Goal: Communication & Community: Connect with others

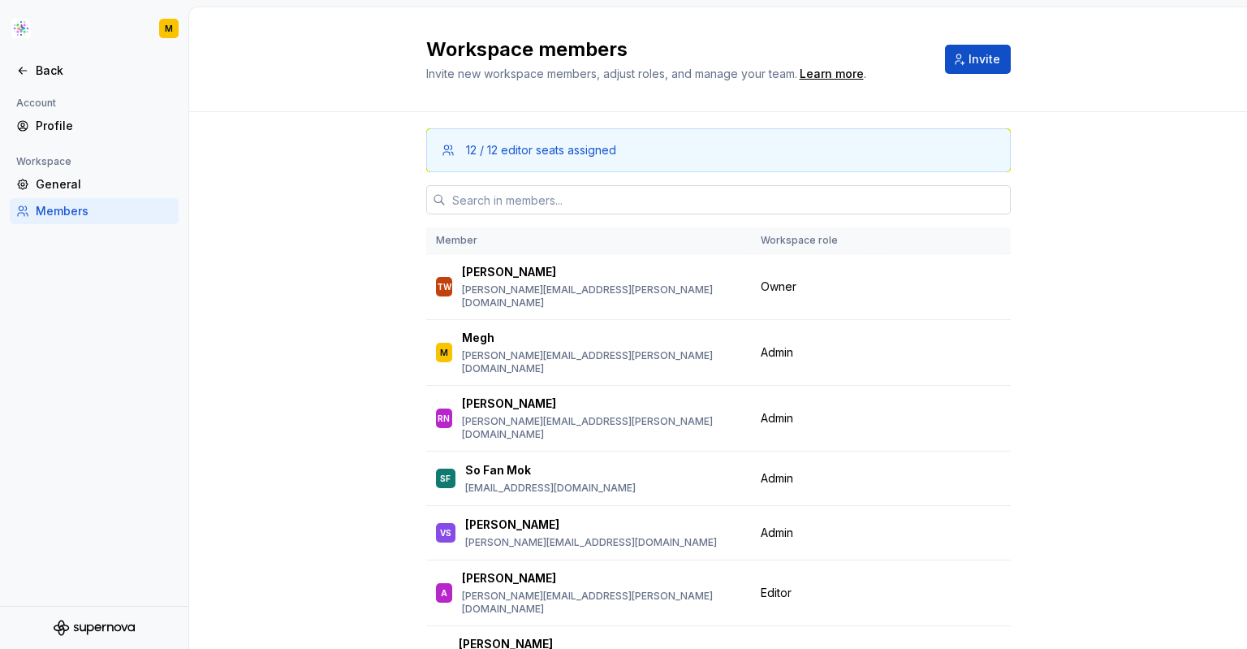
click at [634, 204] on input "text" at bounding box center [728, 199] width 565 height 29
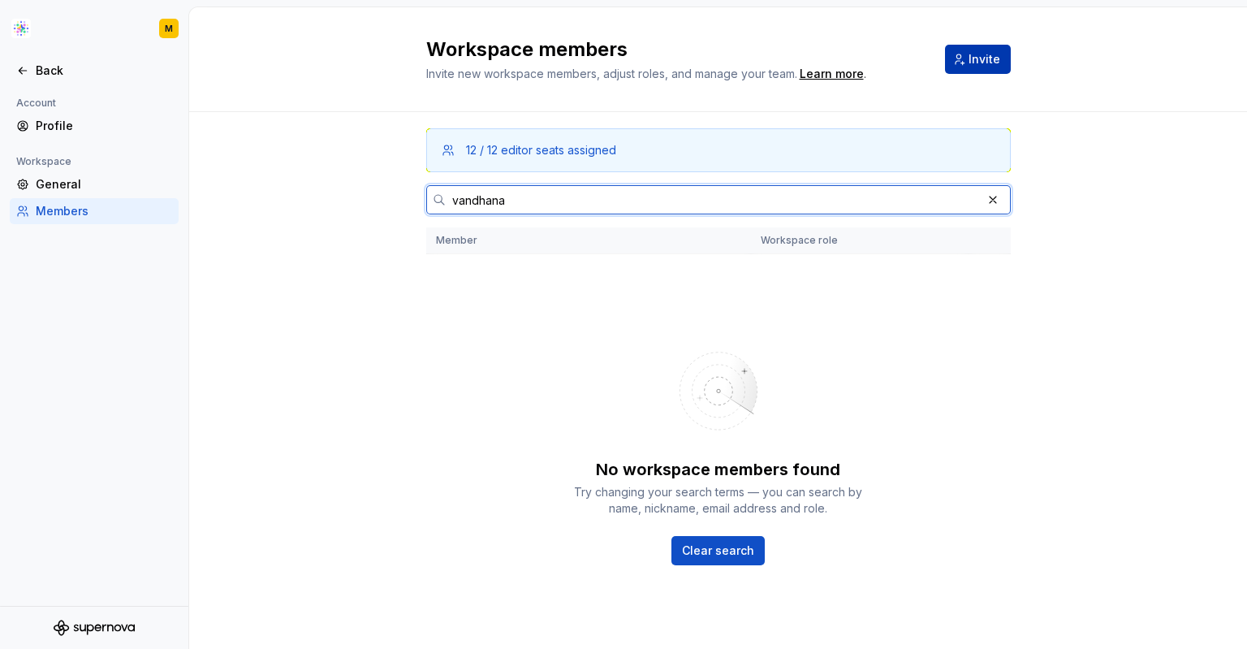
type input "vandhana"
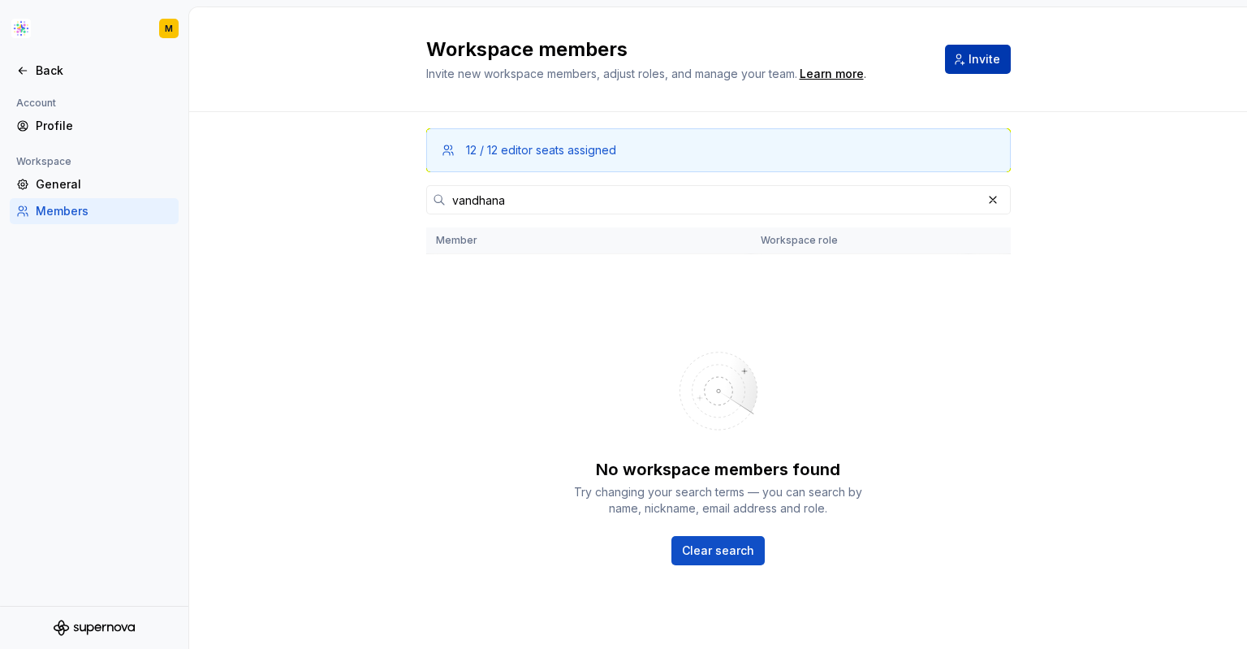
click at [968, 59] on span "Invite" at bounding box center [984, 59] width 32 height 16
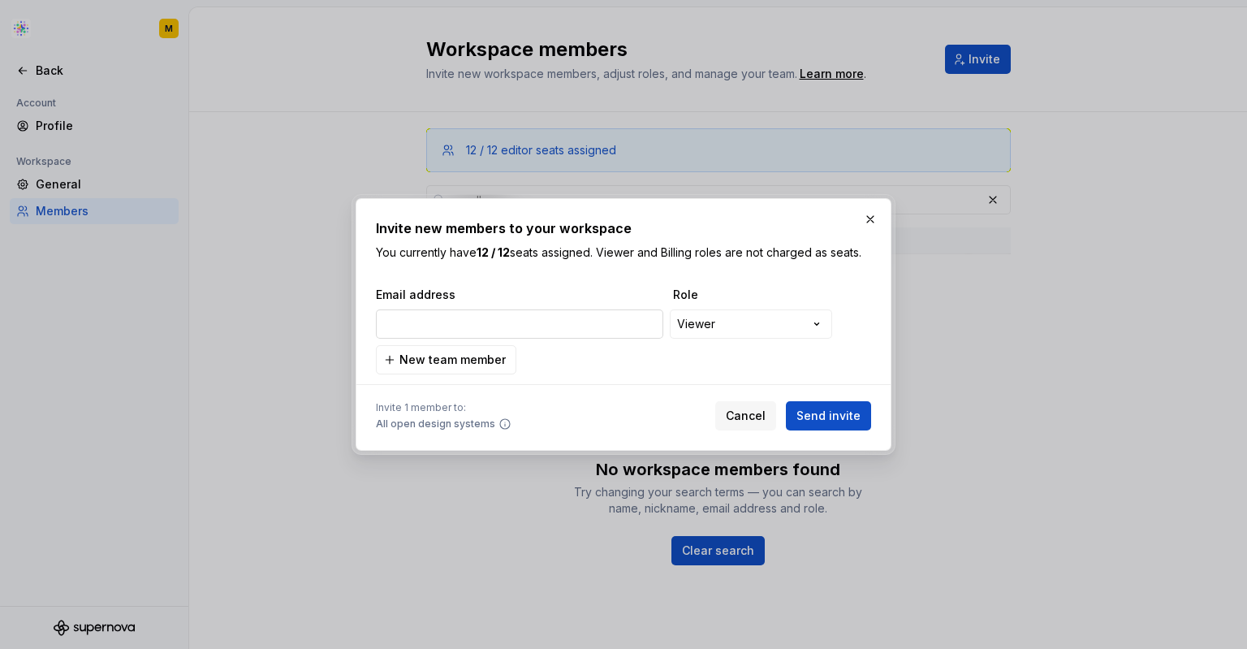
click at [487, 317] on input "email" at bounding box center [519, 323] width 287 height 29
paste input "[EMAIL_ADDRESS][PERSON_NAME][DOMAIN_NAME]"
type input "[EMAIL_ADDRESS][PERSON_NAME][DOMAIN_NAME]"
click at [833, 413] on span "Send invite" at bounding box center [828, 415] width 64 height 16
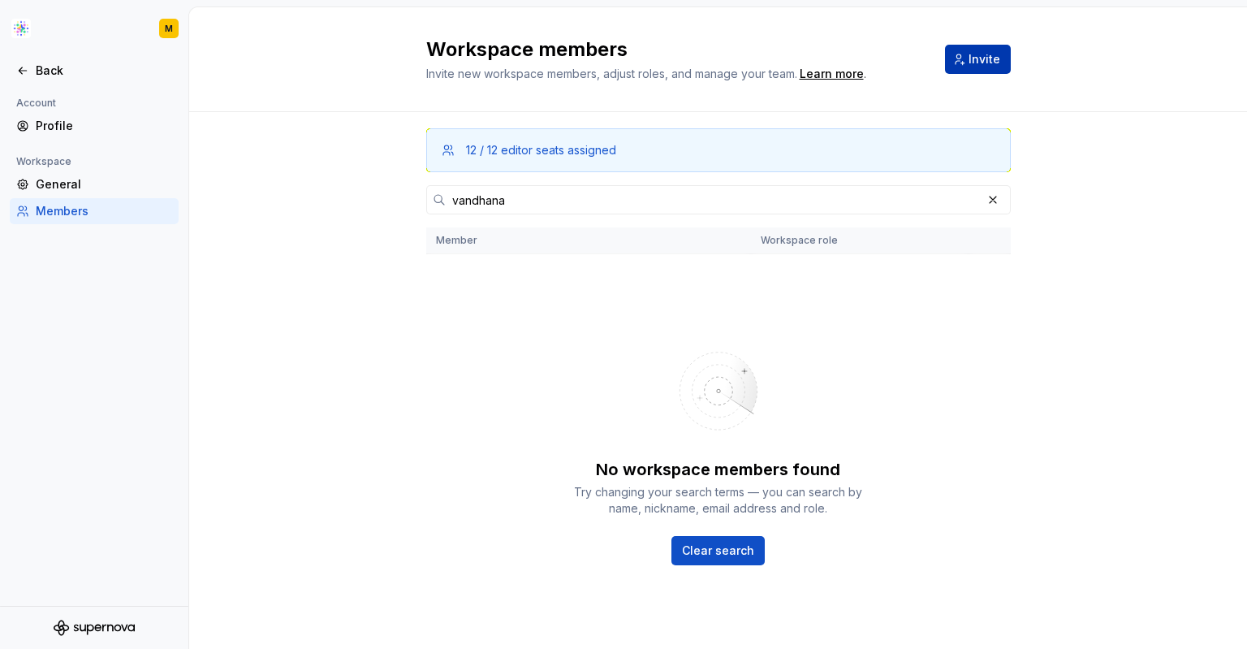
click at [969, 54] on span "Invite" at bounding box center [984, 59] width 32 height 16
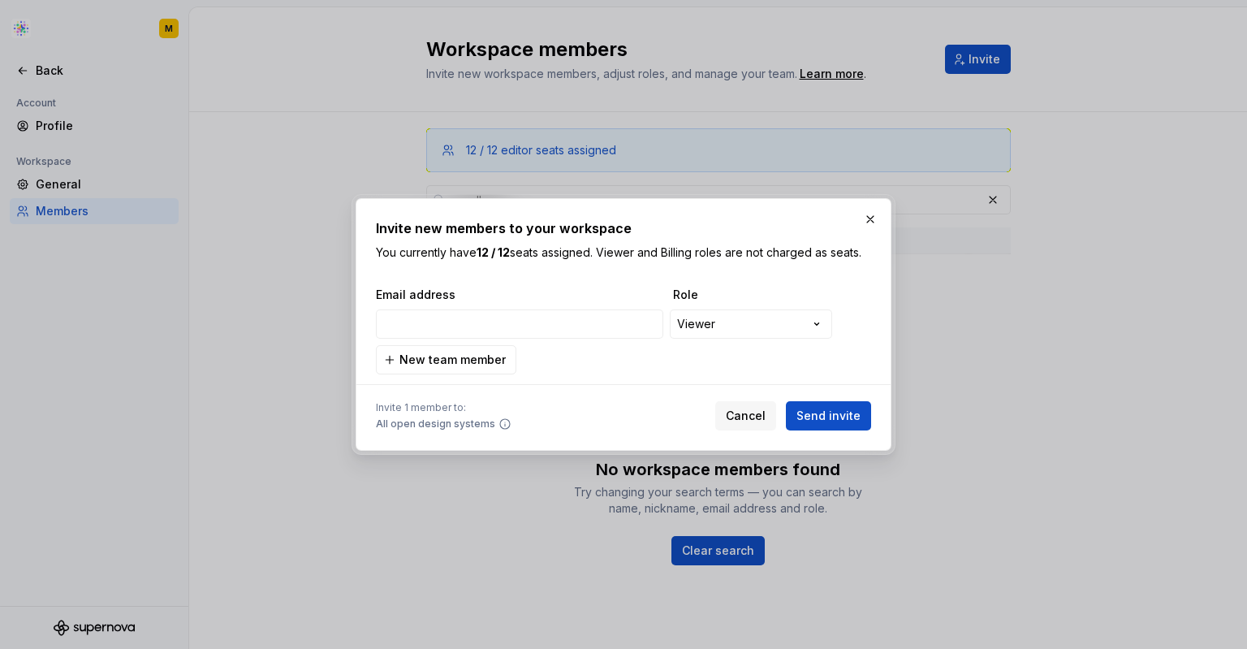
type input "[EMAIL_ADDRESS][DOMAIN_NAME]"
click at [836, 416] on span "Send invite" at bounding box center [828, 415] width 64 height 16
